Goal: Task Accomplishment & Management: Use online tool/utility

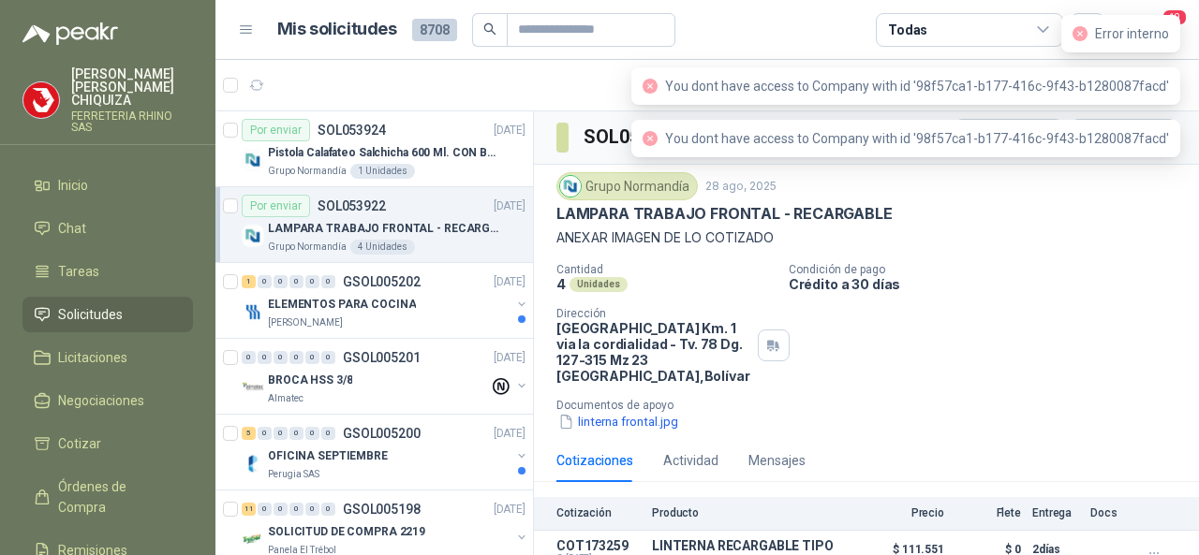
scroll to position [30, 0]
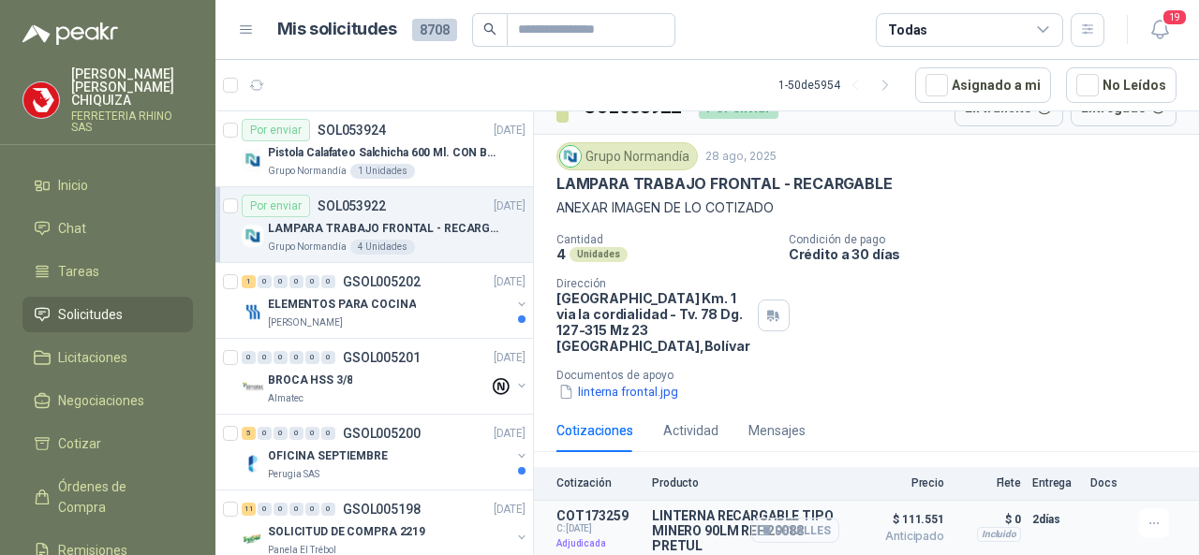
click at [778, 529] on button "Detalles" at bounding box center [795, 530] width 88 height 25
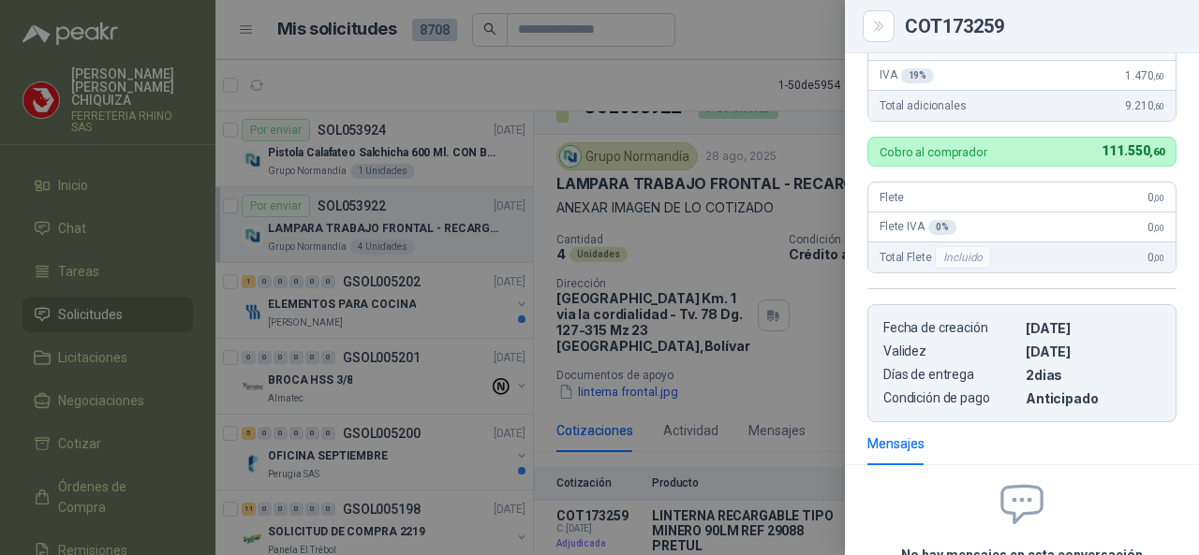
scroll to position [664, 0]
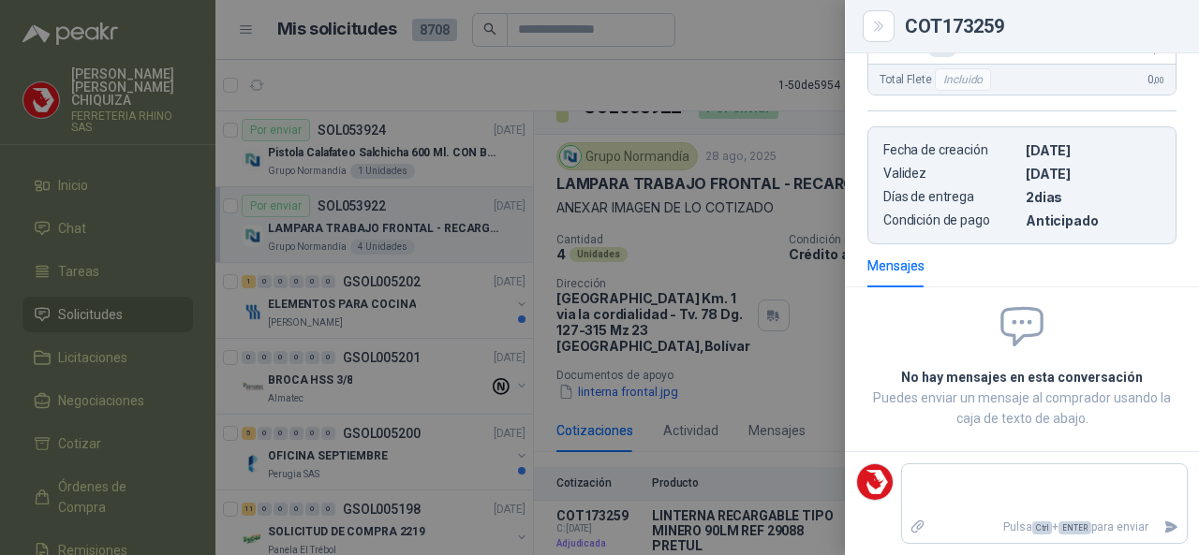
click at [94, 303] on div at bounding box center [599, 277] width 1199 height 555
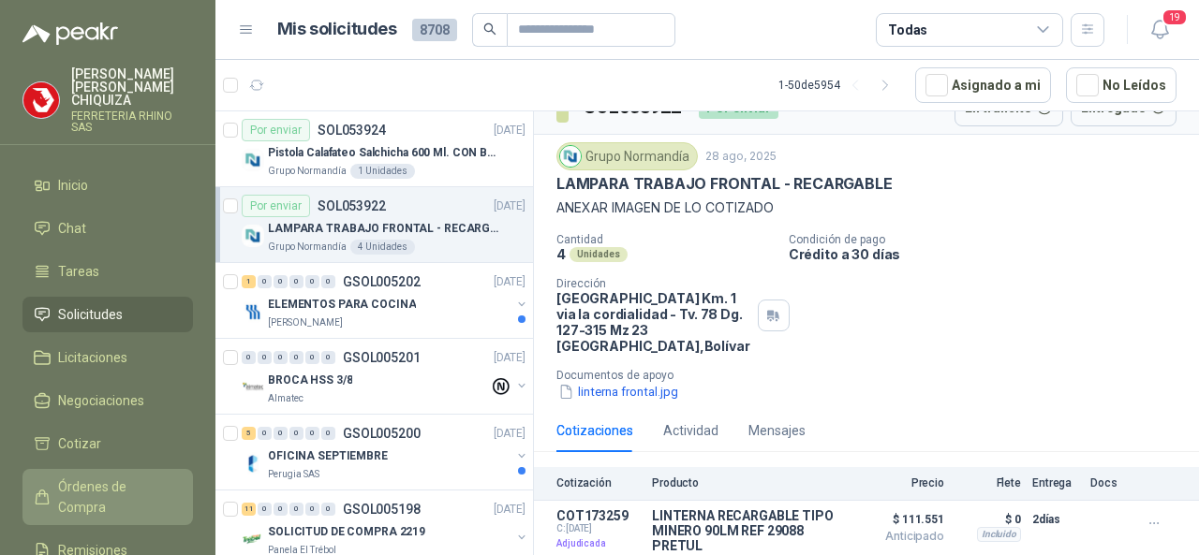
click at [97, 477] on span "Órdenes de Compra" at bounding box center [116, 497] width 117 height 41
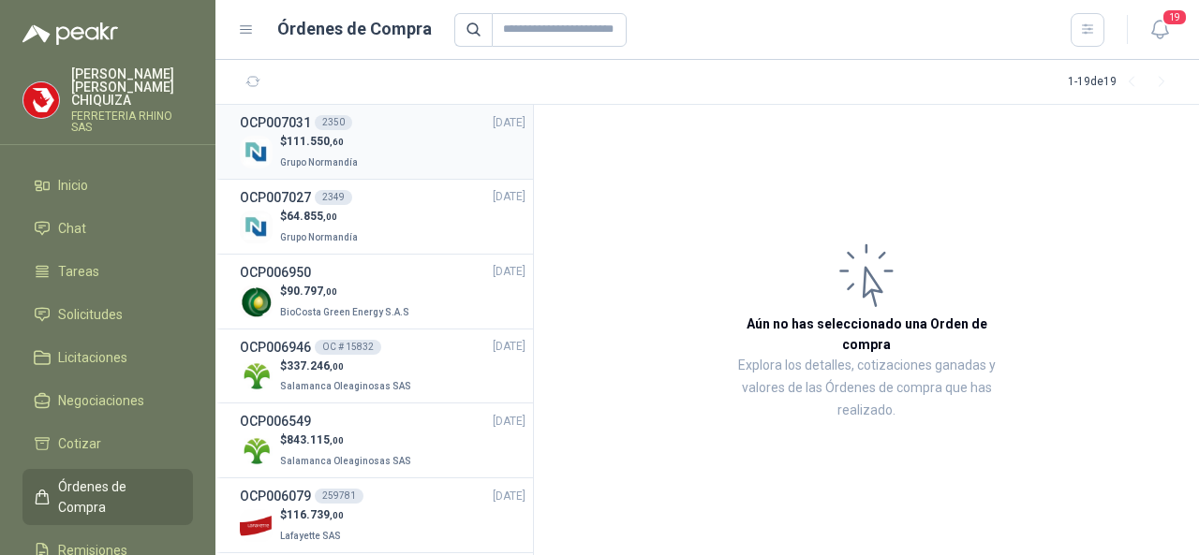
click at [329, 121] on div "2350" at bounding box center [333, 122] width 37 height 15
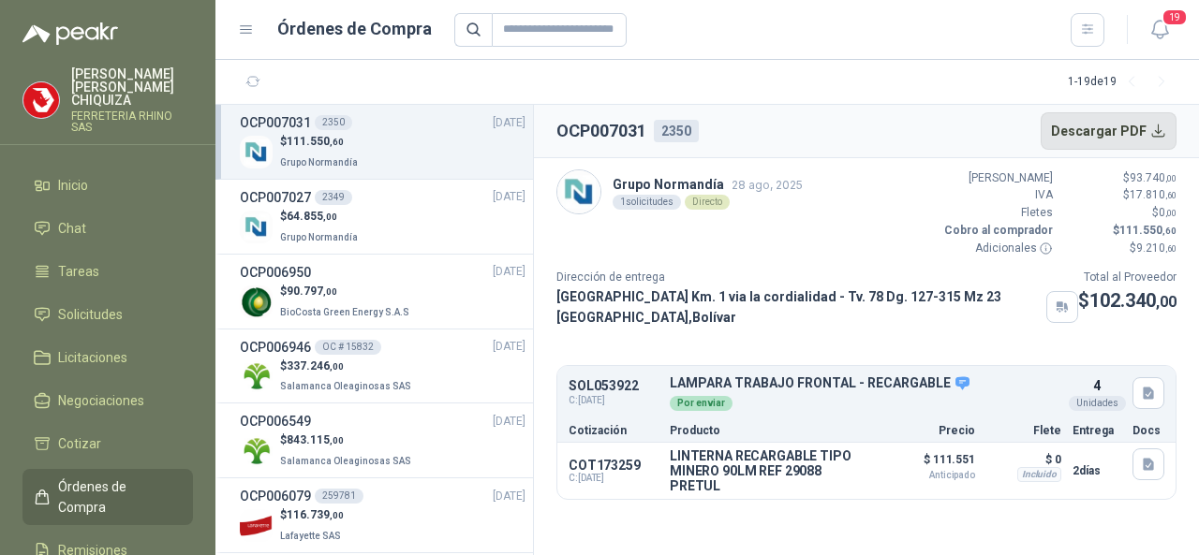
click at [1073, 140] on button "Descargar PDF" at bounding box center [1108, 130] width 137 height 37
